Goal: Task Accomplishment & Management: Complete application form

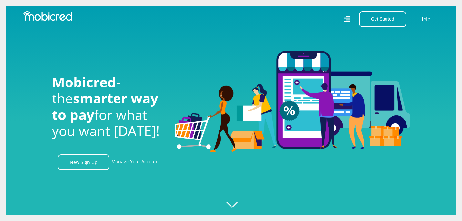
scroll to position [0, 460]
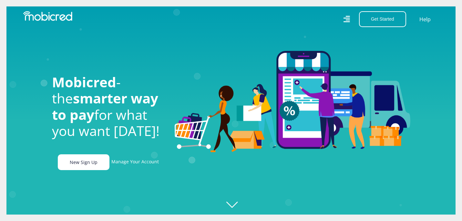
click at [94, 162] on link "New Sign Up" at bounding box center [84, 163] width 52 height 16
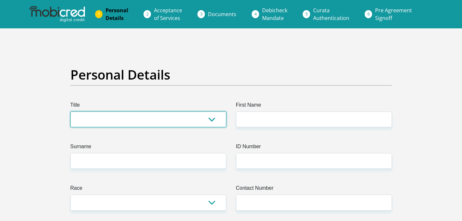
click at [105, 117] on select "Mr Ms Mrs Dr [PERSON_NAME]" at bounding box center [148, 120] width 156 height 16
select select "Mr"
click at [70, 112] on select "Mr Ms Mrs Dr [PERSON_NAME]" at bounding box center [148, 120] width 156 height 16
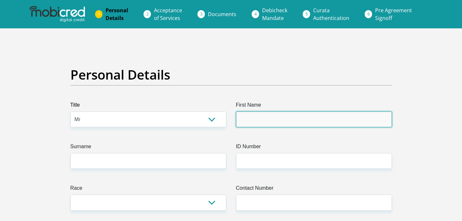
click at [244, 117] on input "First Name" at bounding box center [314, 120] width 156 height 16
type input "Katleho"
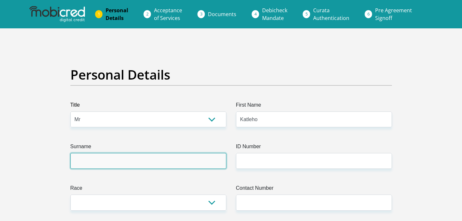
type input "Mafereka"
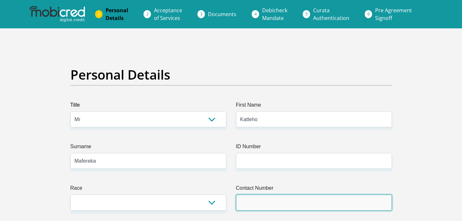
type input "0728523332"
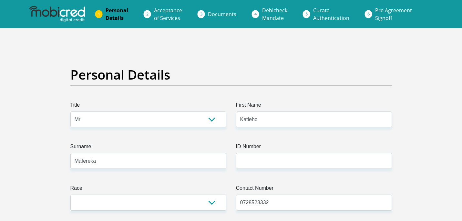
select select "ZAF"
type input "35 Barney Molokwane"
type input "Trichardt"
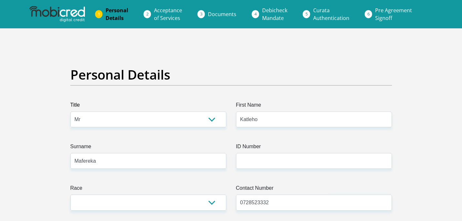
type input "2302"
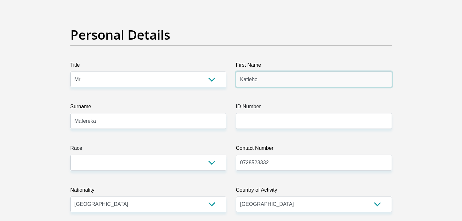
scroll to position [42, 0]
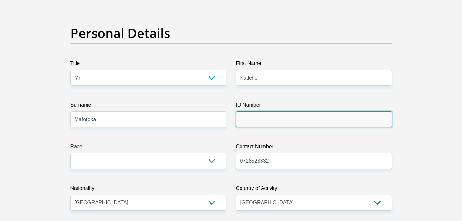
click at [269, 121] on input "ID Number" at bounding box center [314, 120] width 156 height 16
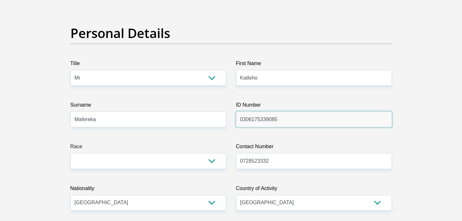
type input "0306175339085"
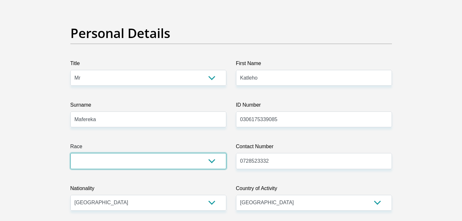
click at [155, 159] on select "Black Coloured Indian White Other" at bounding box center [148, 161] width 156 height 16
select select "1"
click at [70, 153] on select "Black Coloured Indian White Other" at bounding box center [148, 161] width 156 height 16
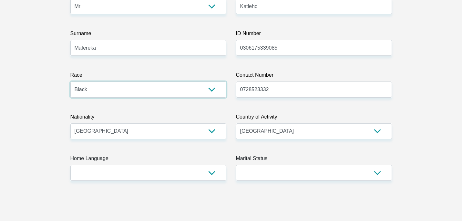
scroll to position [121, 0]
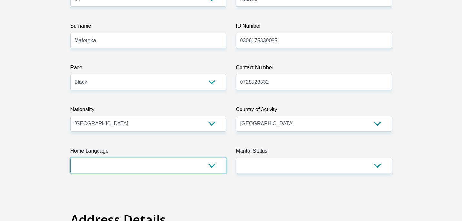
click at [211, 166] on select "Afrikaans English Sepedi South Ndebele Southern Sotho Swati Tsonga Tswana Venda…" at bounding box center [148, 166] width 156 height 16
select select "sot"
click at [70, 158] on select "Afrikaans English Sepedi South Ndebele Southern Sotho Swati Tsonga Tswana Venda…" at bounding box center [148, 166] width 156 height 16
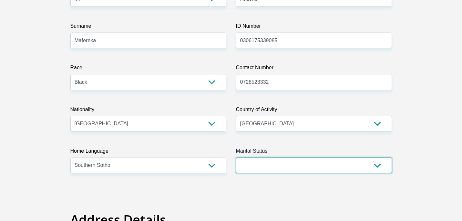
click at [287, 162] on select "Married ANC Single Divorced Widowed Married COP or Customary Law" at bounding box center [314, 166] width 156 height 16
select select "2"
click at [236, 158] on select "Married ANC Single Divorced Widowed Married COP or Customary Law" at bounding box center [314, 166] width 156 height 16
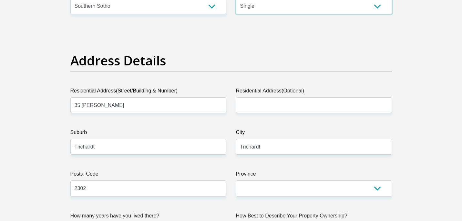
scroll to position [280, 0]
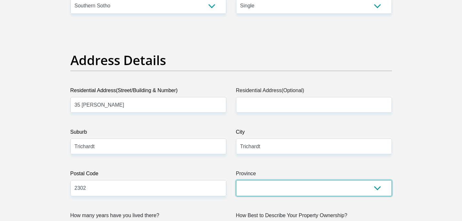
click at [263, 183] on select "Eastern Cape Free State Gauteng KwaZulu-Natal Limpopo Mpumalanga Northern Cape …" at bounding box center [314, 188] width 156 height 16
select select "Mpumalanga"
click at [236, 180] on select "Eastern Cape Free State Gauteng KwaZulu-Natal Limpopo Mpumalanga Northern Cape …" at bounding box center [314, 188] width 156 height 16
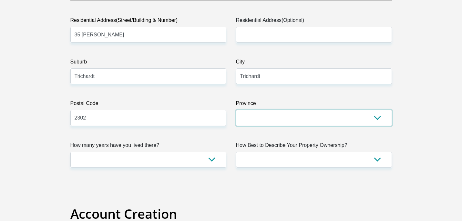
scroll to position [358, 0]
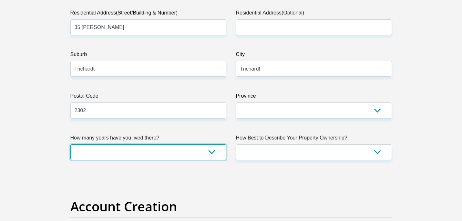
click at [210, 155] on select "less than 1 year 1-3 years 3-5 years 5+ years" at bounding box center [148, 153] width 156 height 16
select select "0"
click at [70, 145] on select "less than 1 year 1-3 years 3-5 years 5+ years" at bounding box center [148, 153] width 156 height 16
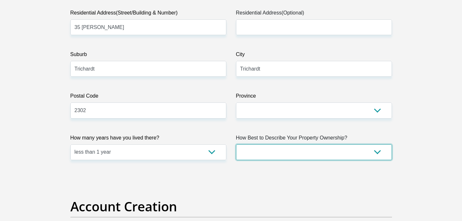
click at [262, 151] on select "Owned Rented Family Owned Company Dwelling" at bounding box center [314, 153] width 156 height 16
select select "Rented"
click at [236, 145] on select "Owned Rented Family Owned Company Dwelling" at bounding box center [314, 153] width 156 height 16
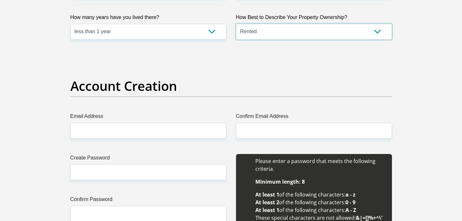
scroll to position [478, 0]
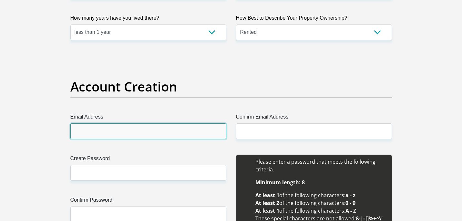
click at [213, 136] on input "Email Address" at bounding box center [148, 132] width 156 height 16
type input "skatle.mafereka7@gmail.com"
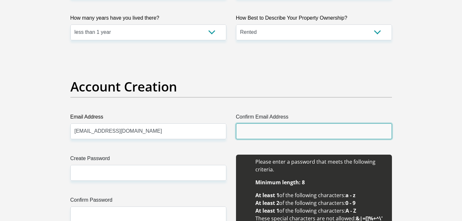
type input "skatle.mafereka7@gmail.com"
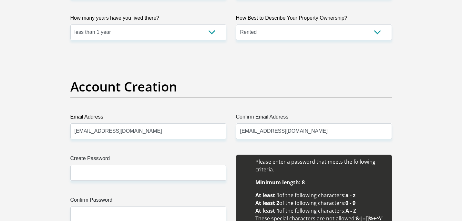
type input "Katleho"
type input "Mafereka"
type input "0728523332"
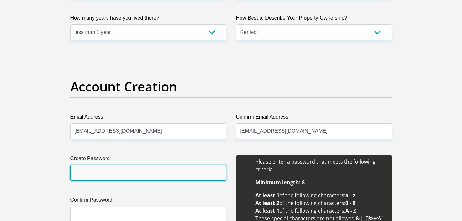
click at [159, 168] on input "Create Password" at bounding box center [148, 173] width 156 height 16
type input "ouB@SS123"
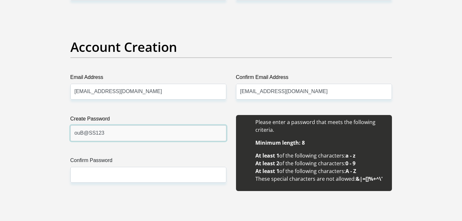
scroll to position [519, 0]
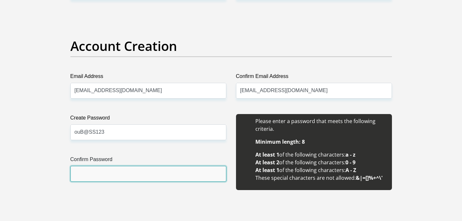
click at [118, 172] on input "Confirm Password" at bounding box center [148, 174] width 156 height 16
type input "ouB@SS123"
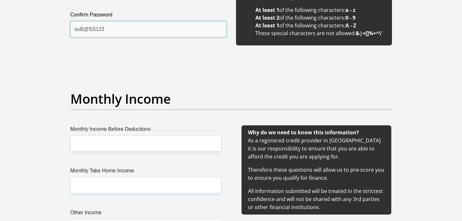
scroll to position [664, 0]
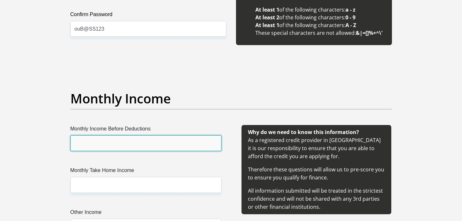
click at [173, 147] on input "Monthly Income Before Deductions" at bounding box center [145, 144] width 151 height 16
type input "25000"
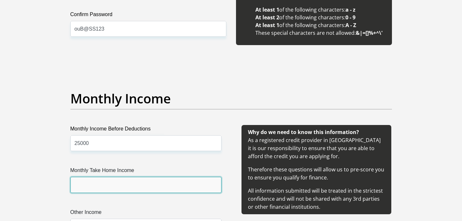
click at [114, 190] on input "Monthly Take Home Income" at bounding box center [145, 185] width 151 height 16
type input "21000"
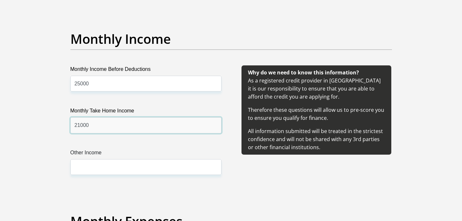
scroll to position [725, 0]
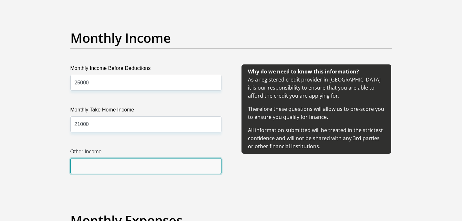
click at [109, 173] on input "Other Income" at bounding box center [145, 166] width 151 height 16
type input "0"
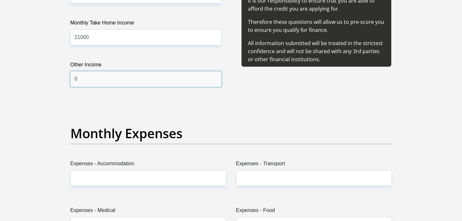
scroll to position [813, 0]
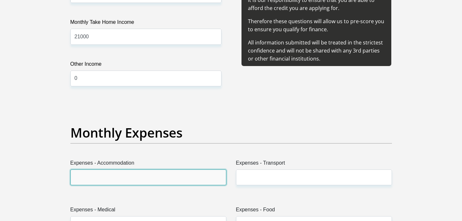
click at [108, 178] on input "Expenses - Accommodation" at bounding box center [148, 178] width 156 height 16
type input "5600"
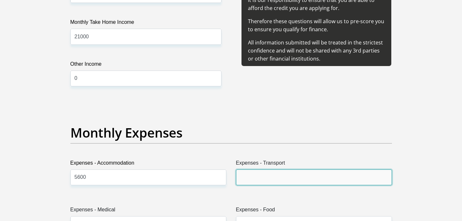
click at [283, 179] on input "Expenses - Transport" at bounding box center [314, 178] width 156 height 16
type input "2000"
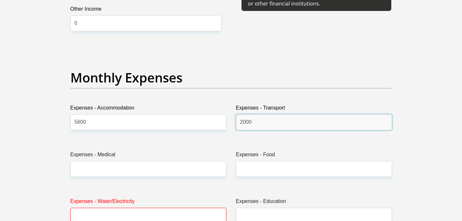
scroll to position [869, 0]
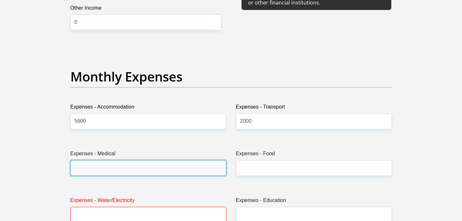
click at [186, 172] on input "Expenses - Medical" at bounding box center [148, 168] width 156 height 16
type input "0"
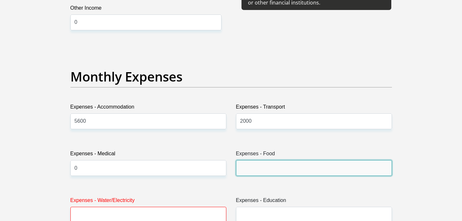
click at [290, 167] on input "Expenses - Food" at bounding box center [314, 168] width 156 height 16
type input "2000"
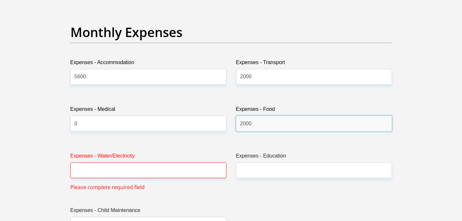
scroll to position [937, 0]
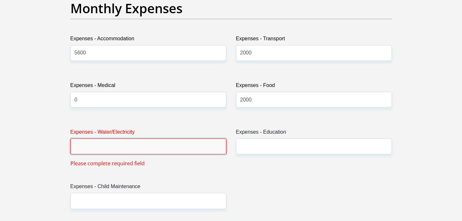
click at [169, 146] on input "Expenses - Water/Electricity" at bounding box center [148, 147] width 156 height 16
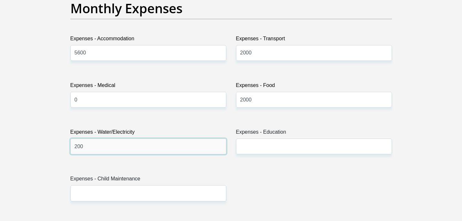
type input "200"
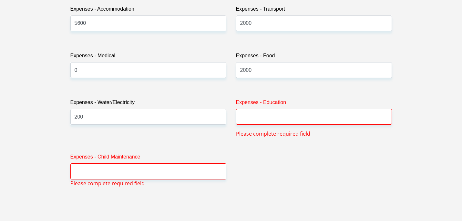
click at [259, 133] on div "Expenses - Education Please complete required field" at bounding box center [314, 118] width 166 height 39
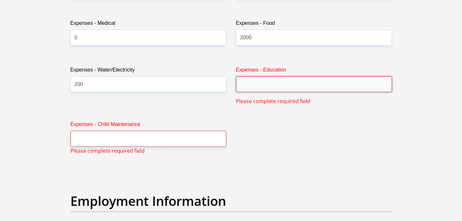
scroll to position [1000, 0]
click at [258, 88] on input "Expenses - Education" at bounding box center [314, 84] width 156 height 16
type input "0"
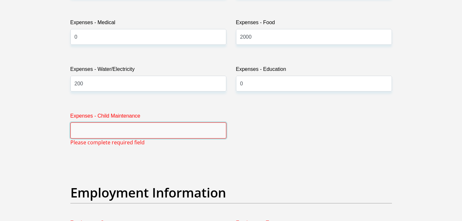
click at [112, 135] on input "Expenses - Child Maintenance" at bounding box center [148, 131] width 156 height 16
type input "0"
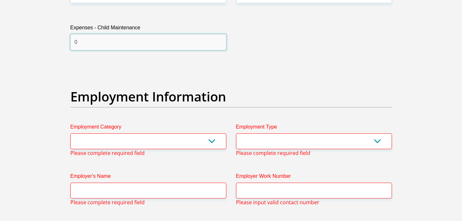
scroll to position [1092, 0]
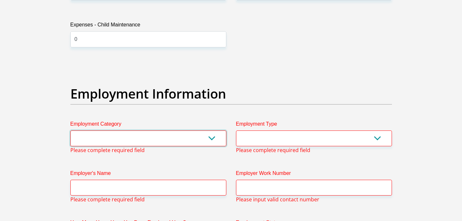
click at [122, 136] on select "AGRICULTURE ALCOHOL & TOBACCO CONSTRUCTION MATERIALS METALLURGY EQUIPMENT FOR R…" at bounding box center [148, 139] width 156 height 16
select select "75"
click at [70, 131] on select "AGRICULTURE ALCOHOL & TOBACCO CONSTRUCTION MATERIALS METALLURGY EQUIPMENT FOR R…" at bounding box center [148, 139] width 156 height 16
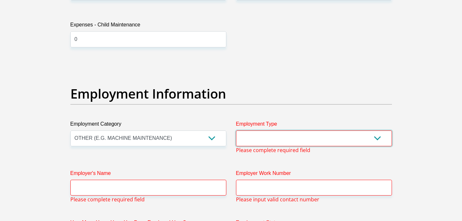
click at [272, 131] on select "College/Lecturer Craft Seller Creative Driver Executive Farmer Forces - Non Com…" at bounding box center [314, 139] width 156 height 16
select select "Tradesman/Artisan"
click at [236, 131] on select "College/Lecturer Craft Seller Creative Driver Executive Farmer Forces - Non Com…" at bounding box center [314, 139] width 156 height 16
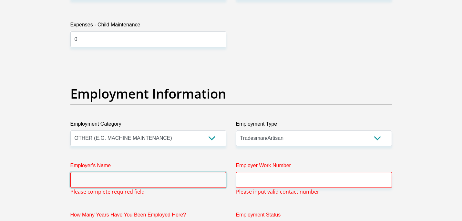
click at [162, 182] on input "Employer's Name" at bounding box center [148, 180] width 156 height 16
type input "Sasol"
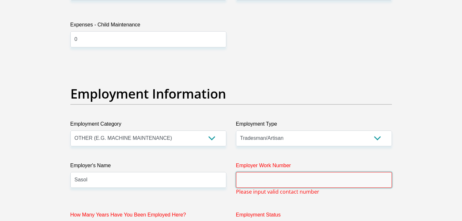
click at [280, 181] on input "Employer Work Number" at bounding box center [314, 180] width 156 height 16
type input "0828099543"
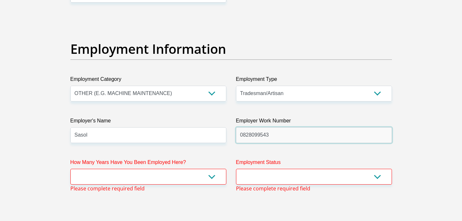
scroll to position [1137, 0]
click at [210, 175] on select "less than 1 year 1-3 years 3-5 years 5+ years" at bounding box center [148, 177] width 156 height 16
select select "6"
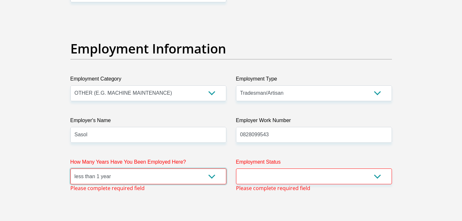
click at [70, 169] on select "less than 1 year 1-3 years 3-5 years 5+ years" at bounding box center [148, 177] width 156 height 16
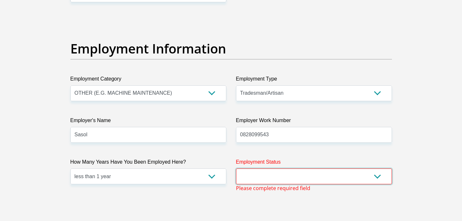
click at [303, 180] on select "Permanent/Full-time Part-time/Casual Contract Worker Self-Employed Housewife Re…" at bounding box center [314, 177] width 156 height 16
select select "1"
click at [236, 169] on select "Permanent/Full-time Part-time/Casual Contract Worker Self-Employed Housewife Re…" at bounding box center [314, 177] width 156 height 16
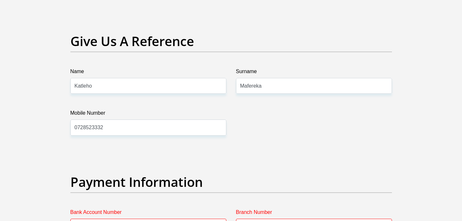
scroll to position [1326, 0]
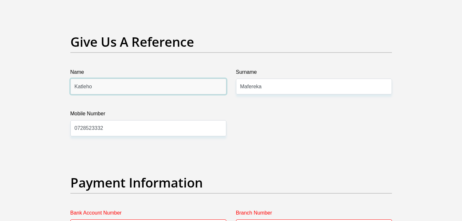
click at [151, 92] on input "Katleho" at bounding box center [148, 87] width 156 height 16
type input "K"
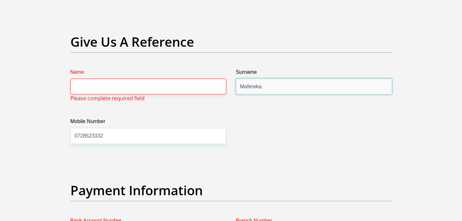
click at [279, 85] on input "Mafereka" at bounding box center [314, 87] width 156 height 16
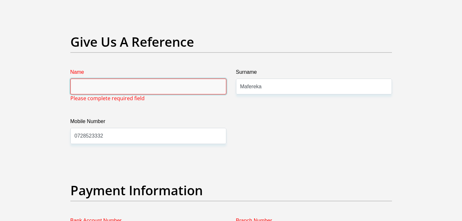
click at [182, 92] on input "Name" at bounding box center [148, 87] width 156 height 16
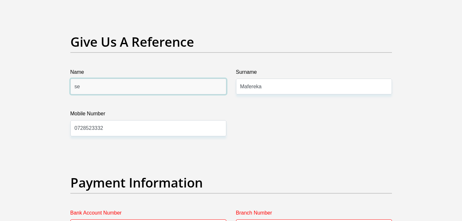
type input "Sechaba"
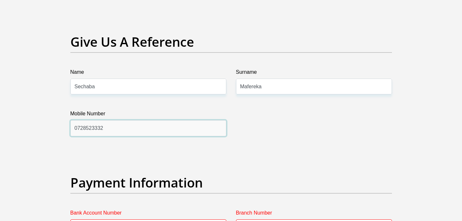
click at [118, 125] on input "0728523332" at bounding box center [148, 128] width 156 height 16
type input "0"
type input "0726132116"
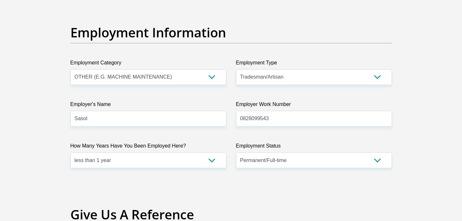
scroll to position [1153, 0]
click at [282, 122] on input "0828099543" at bounding box center [314, 119] width 156 height 16
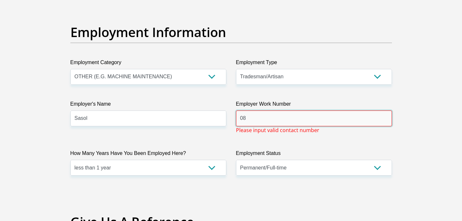
type input "0"
click at [293, 116] on input "017" at bounding box center [314, 119] width 156 height 16
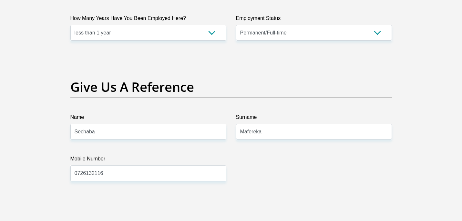
scroll to position [1289, 0]
click at [159, 177] on input "0726132116" at bounding box center [148, 173] width 156 height 16
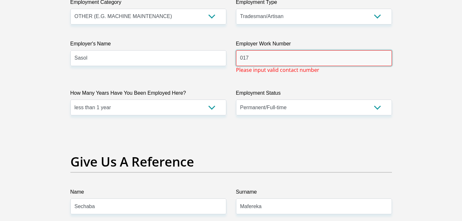
click at [261, 55] on input "017" at bounding box center [314, 58] width 156 height 16
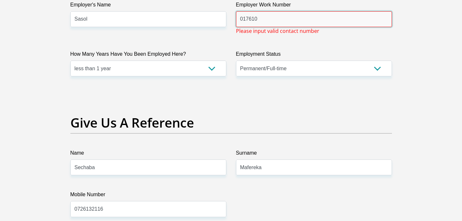
scroll to position [1255, 0]
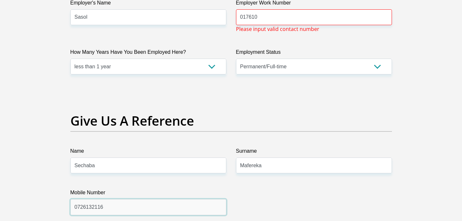
click at [118, 213] on input "0726132116" at bounding box center [148, 207] width 156 height 16
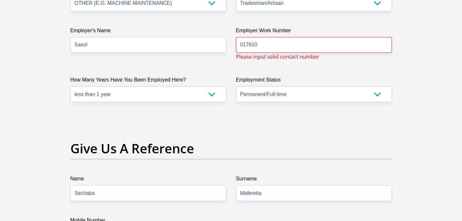
scroll to position [1226, 0]
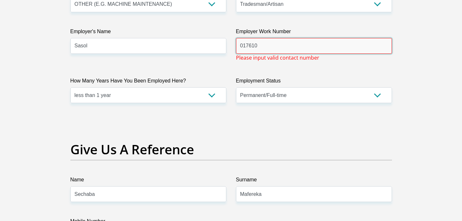
click at [267, 47] on input "017610" at bounding box center [314, 46] width 156 height 16
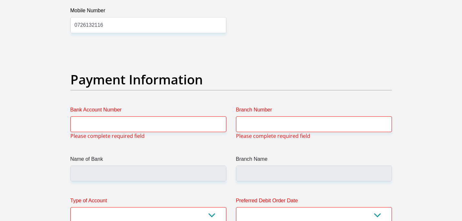
scroll to position [1429, 0]
type input "0176108377"
click at [210, 127] on input "Bank Account Number" at bounding box center [148, 124] width 156 height 16
type input "1201308682"
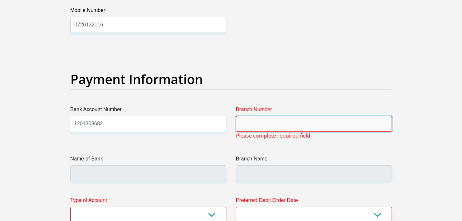
click at [258, 124] on input "Branch Number" at bounding box center [314, 124] width 156 height 16
type input "198765"
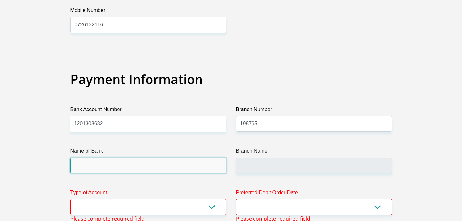
click at [172, 165] on input "Name of Bank" at bounding box center [148, 166] width 156 height 16
type input "NEDBANK"
type input "NEDBANK SOUTH AFRICA"
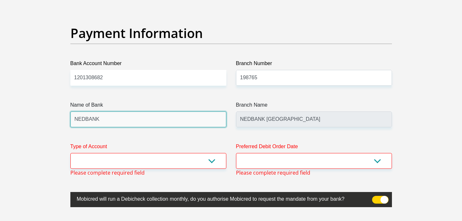
scroll to position [1479, 0]
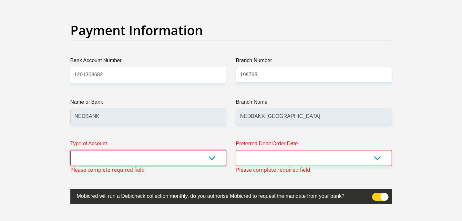
click at [212, 158] on select "Cheque Savings" at bounding box center [148, 158] width 156 height 16
select select "CUR"
click at [70, 150] on select "Cheque Savings" at bounding box center [148, 158] width 156 height 16
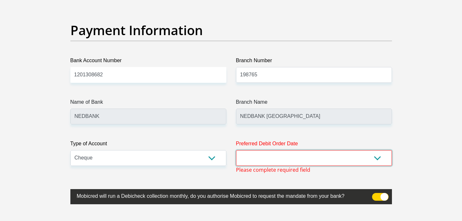
click at [260, 158] on select "1st 2nd 3rd 4th 5th 7th 18th 19th 20th 21st 22nd 23rd 24th 25th 26th 27th 28th …" at bounding box center [314, 158] width 156 height 16
select select "25"
click at [236, 150] on select "1st 2nd 3rd 4th 5th 7th 18th 19th 20th 21st 22nd 23rd 24th 25th 26th 27th 28th …" at bounding box center [314, 158] width 156 height 16
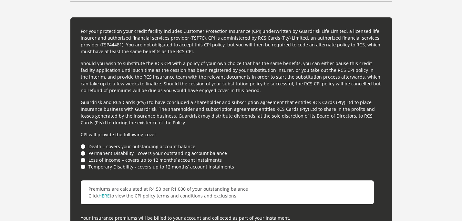
scroll to position [1718, 0]
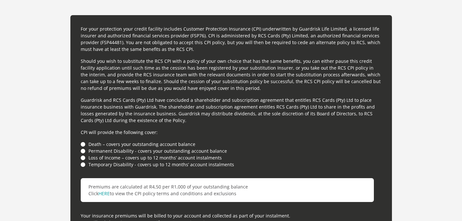
click at [83, 144] on li "Death – covers your outstanding account balance" at bounding box center [231, 144] width 301 height 7
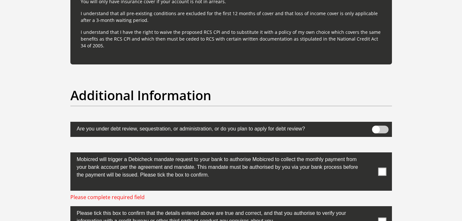
scroll to position [1941, 0]
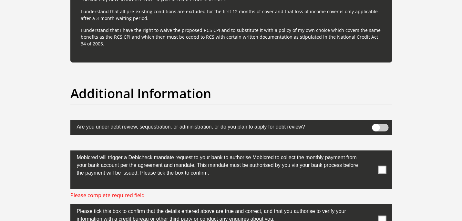
click at [383, 169] on span at bounding box center [382, 170] width 8 height 8
click at [369, 152] on input "checkbox" at bounding box center [369, 152] width 0 height 0
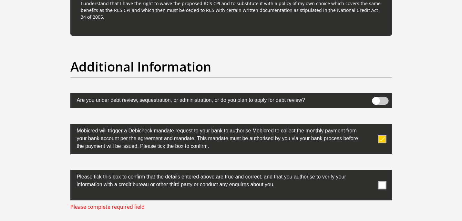
scroll to position [1978, 0]
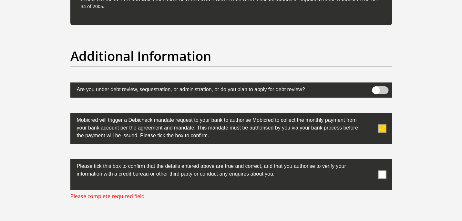
click at [382, 175] on span at bounding box center [382, 175] width 8 height 8
click at [369, 161] on input "checkbox" at bounding box center [369, 161] width 0 height 0
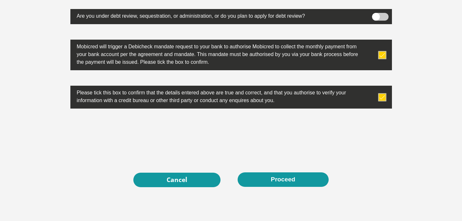
scroll to position [2054, 0]
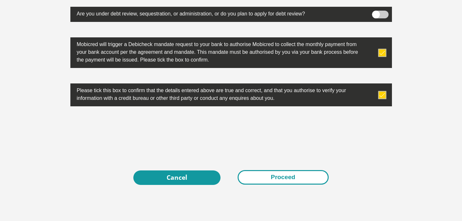
click at [259, 179] on button "Proceed" at bounding box center [283, 177] width 91 height 15
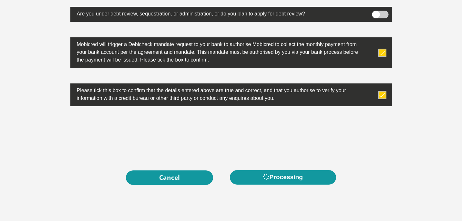
scroll to position [0, 0]
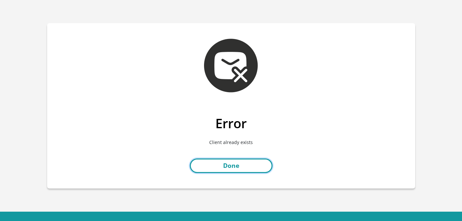
click at [254, 167] on link "Done" at bounding box center [231, 166] width 83 height 15
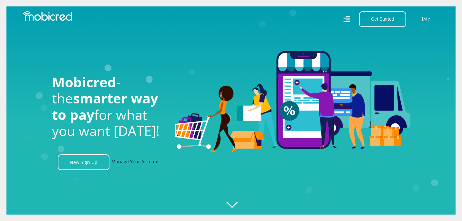
click at [137, 160] on link "Manage Your Account" at bounding box center [134, 163] width 47 height 16
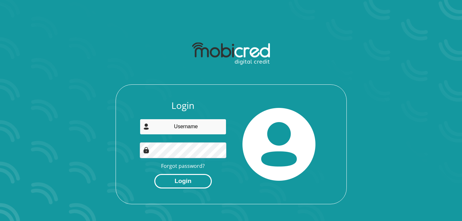
type input "skatle.mafereka7@gmail.com"
click at [185, 179] on button "Login" at bounding box center [182, 181] width 57 height 15
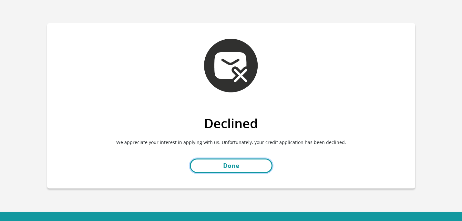
click at [202, 169] on link "Done" at bounding box center [231, 166] width 83 height 15
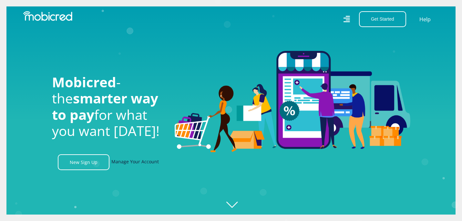
click at [135, 161] on link "Manage Your Account" at bounding box center [134, 163] width 47 height 16
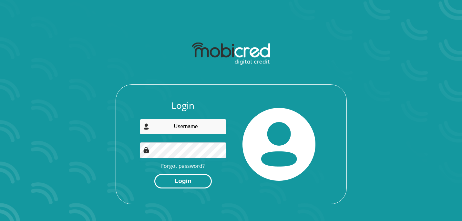
type input "[EMAIL_ADDRESS][DOMAIN_NAME]"
click at [189, 182] on button "Login" at bounding box center [182, 181] width 57 height 15
